Goal: Task Accomplishment & Management: Complete application form

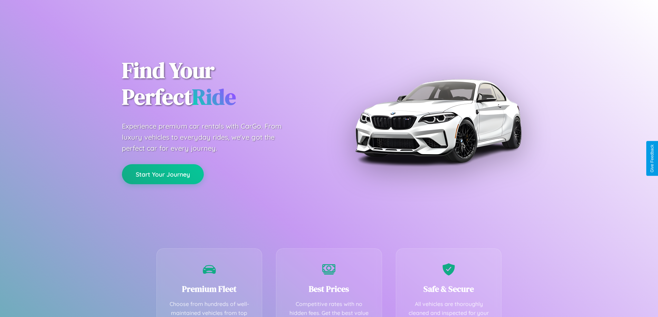
scroll to position [201, 0]
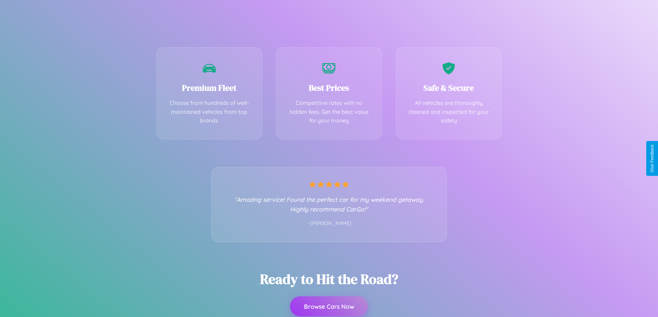
click at [329, 307] on button "Browse Cars Now" at bounding box center [329, 307] width 78 height 20
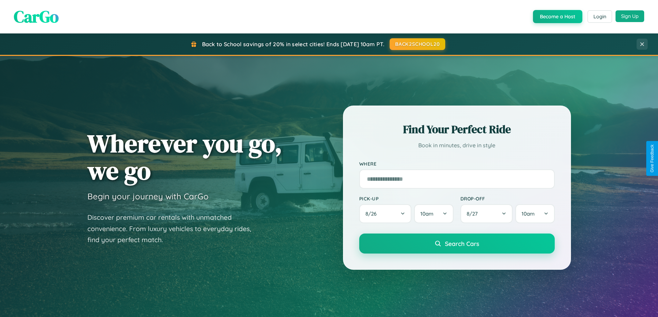
click at [630, 16] on button "Sign Up" at bounding box center [630, 16] width 29 height 12
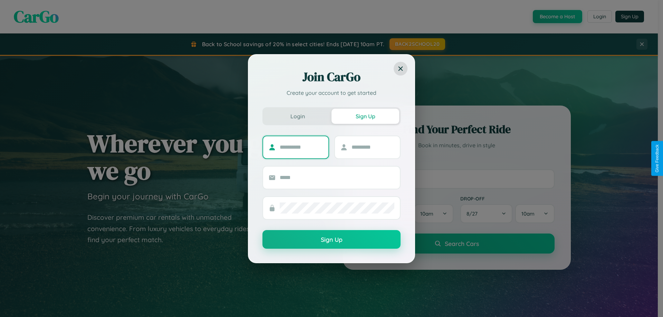
click at [301, 147] on input "text" at bounding box center [301, 147] width 43 height 11
type input "********"
click at [373, 147] on input "text" at bounding box center [373, 147] width 43 height 11
type input "*****"
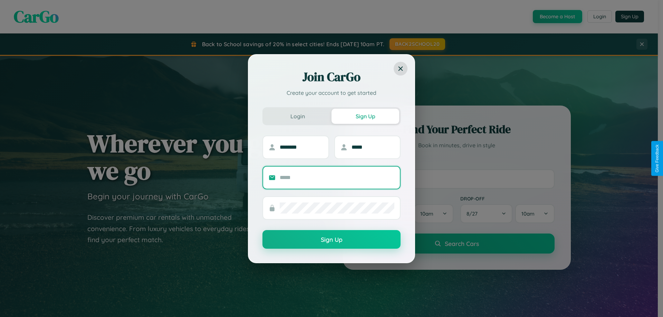
click at [337, 178] on input "text" at bounding box center [337, 177] width 115 height 11
type input "**********"
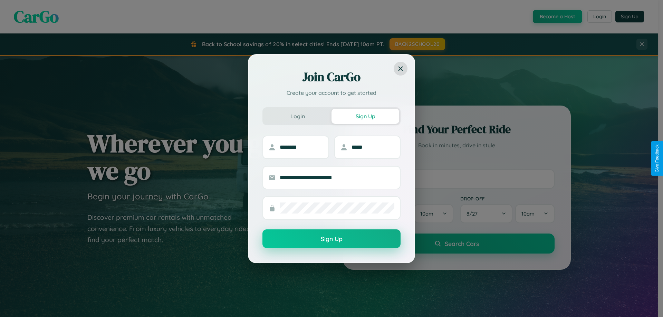
click at [332, 239] on button "Sign Up" at bounding box center [332, 239] width 138 height 19
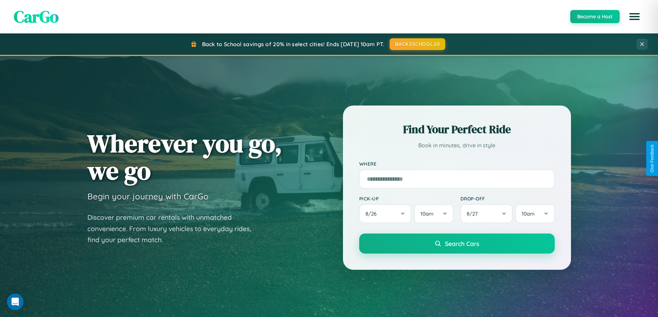
scroll to position [1329, 0]
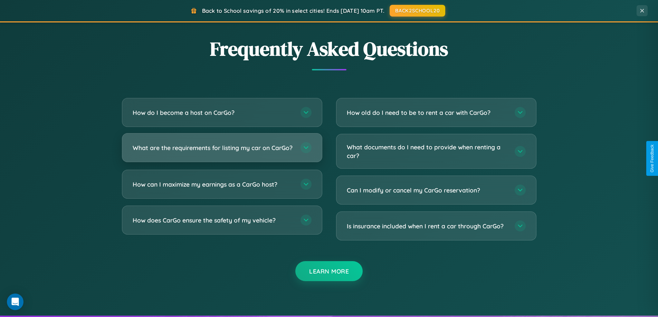
click at [222, 151] on h3 "What are the requirements for listing my car on CarGo?" at bounding box center [213, 148] width 161 height 9
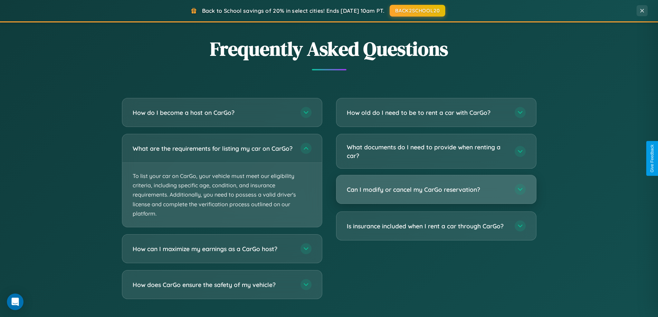
click at [436, 190] on h3 "Can I modify or cancel my CarGo reservation?" at bounding box center [427, 189] width 161 height 9
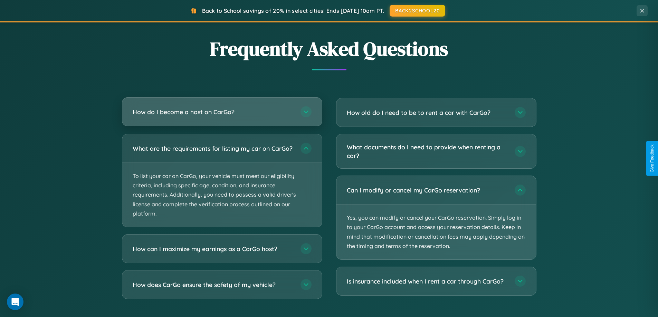
click at [222, 113] on h3 "How do I become a host on CarGo?" at bounding box center [213, 112] width 161 height 9
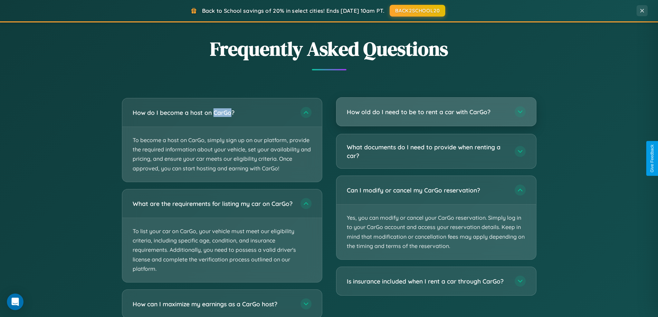
click at [436, 113] on h3 "How old do I need to be to rent a car with CarGo?" at bounding box center [427, 112] width 161 height 9
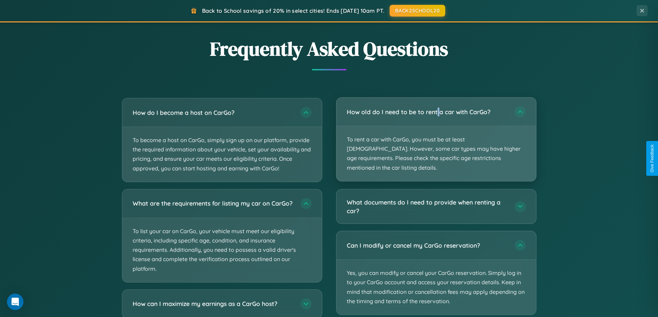
click at [436, 135] on p "To rent a car with CarGo, you must be at least [DEMOGRAPHIC_DATA]. However, som…" at bounding box center [436, 153] width 200 height 55
